Goal: Information Seeking & Learning: Understand process/instructions

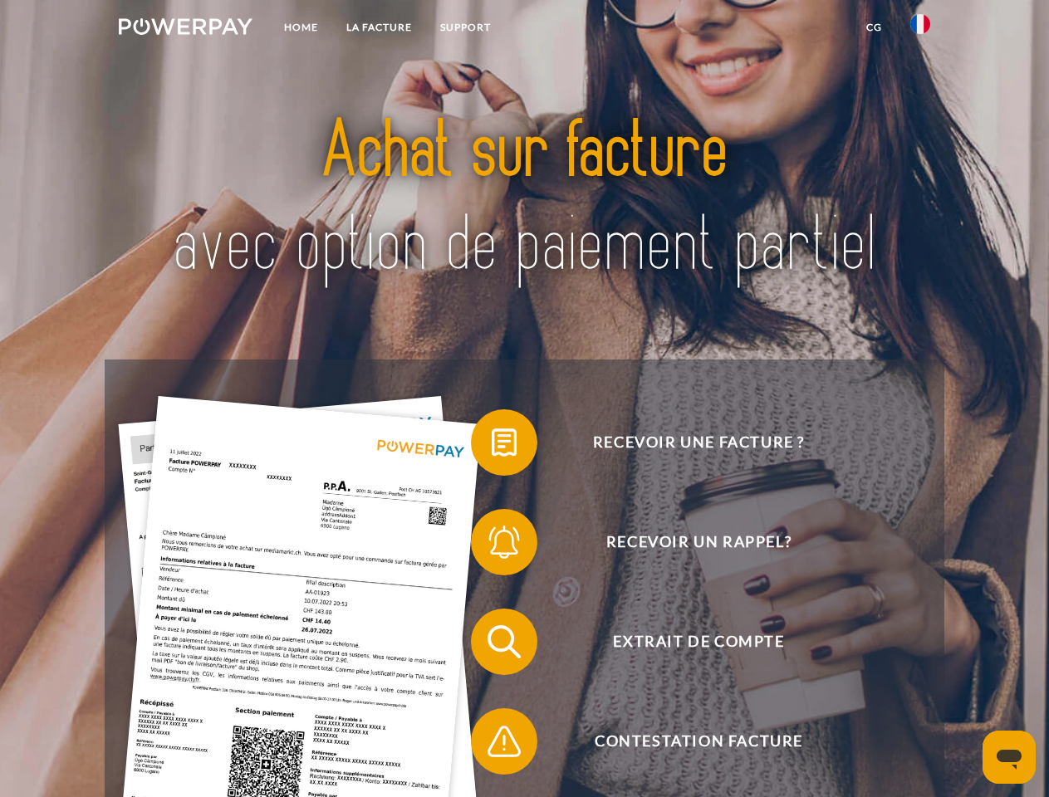
click at [185, 29] on img at bounding box center [186, 26] width 134 height 17
click at [920, 29] on img at bounding box center [920, 24] width 20 height 20
click at [874, 27] on link "CG" at bounding box center [874, 27] width 44 height 30
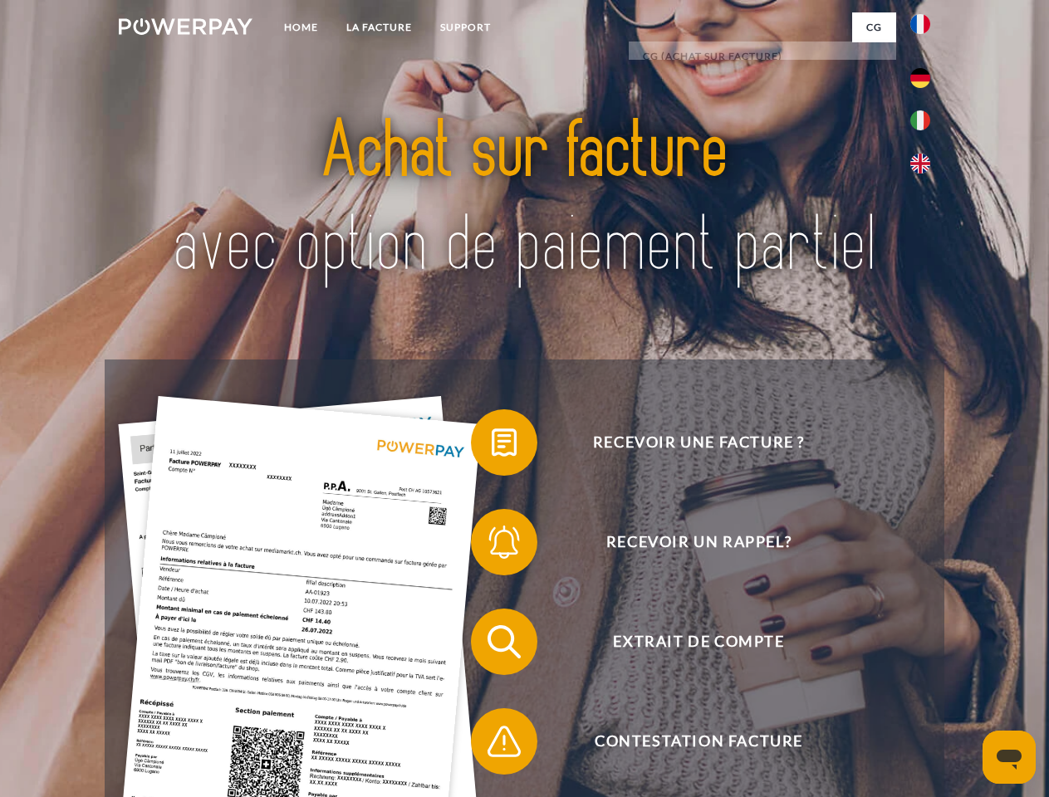
click at [492, 446] on span at bounding box center [479, 442] width 83 height 83
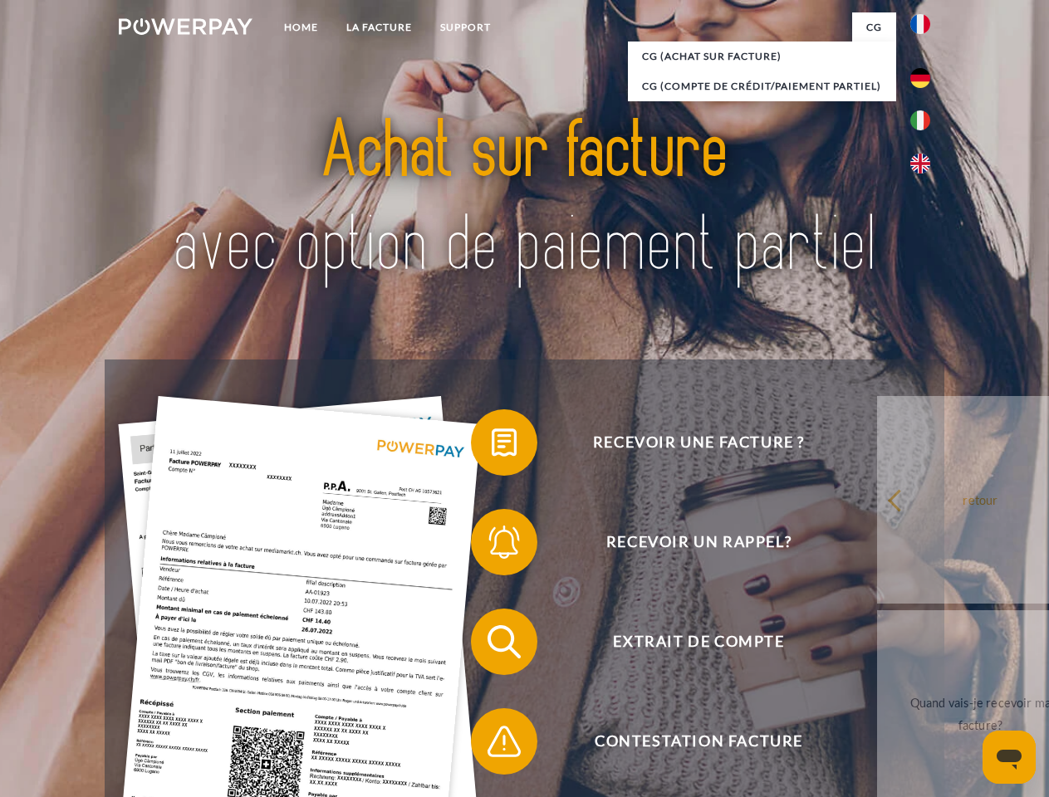
click at [492, 546] on span at bounding box center [479, 542] width 83 height 83
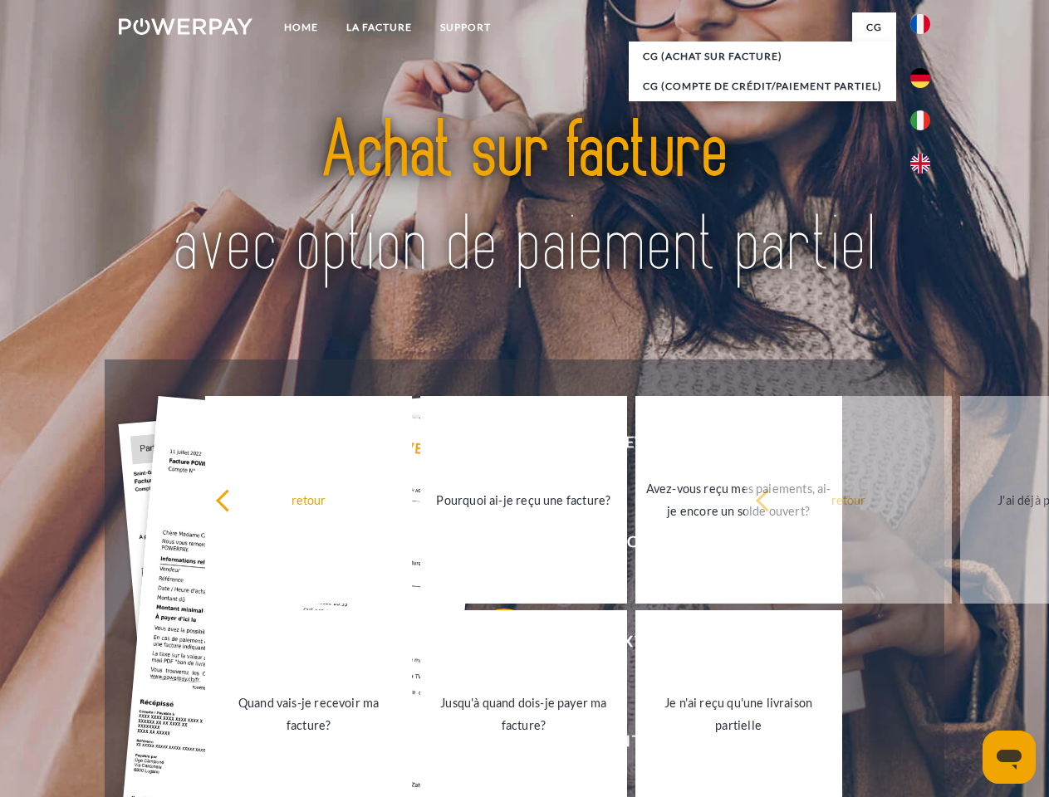
click at [492, 645] on link "Jusqu'à quand dois-je payer ma facture?" at bounding box center [523, 715] width 207 height 208
click at [492, 745] on span at bounding box center [479, 741] width 83 height 83
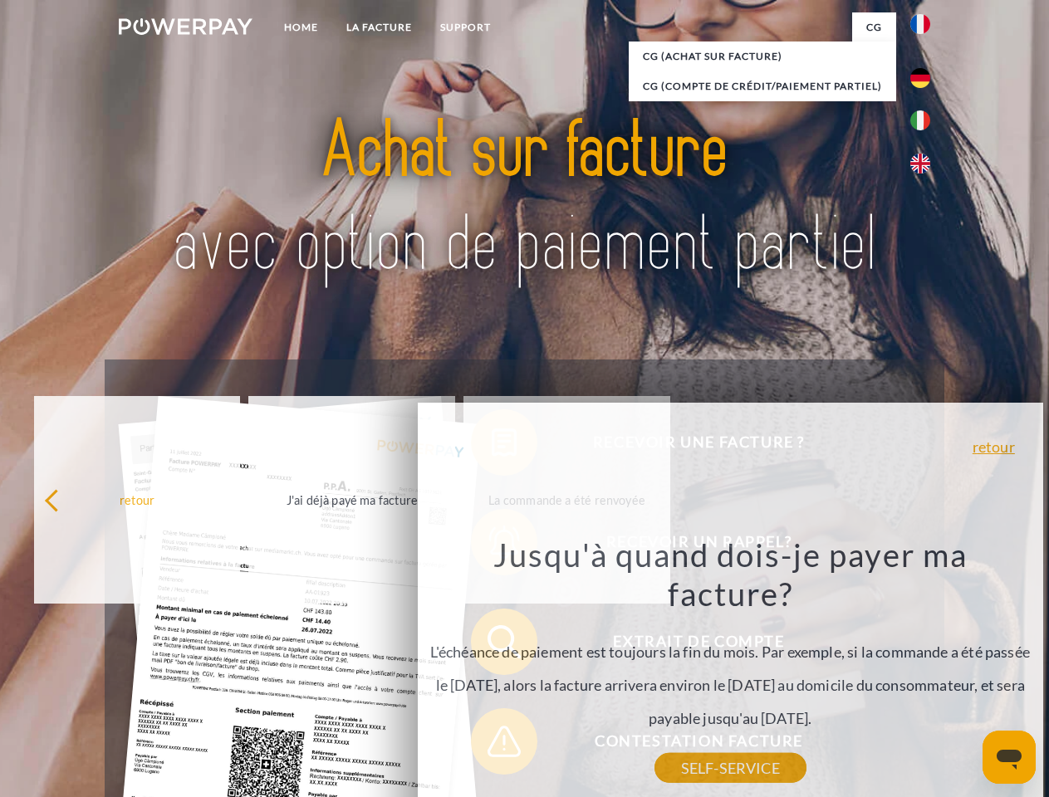
click at [1009, 758] on icon "Ouvrir la fenêtre de messagerie" at bounding box center [1009, 760] width 25 height 20
